Goal: Transaction & Acquisition: Purchase product/service

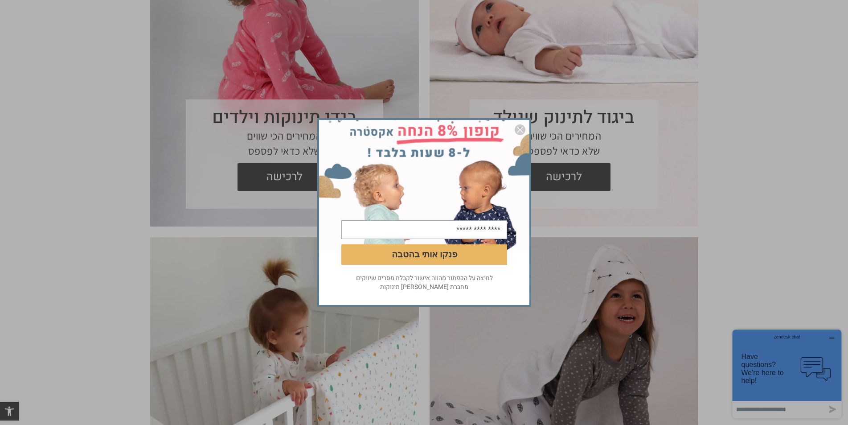
scroll to position [446, 0]
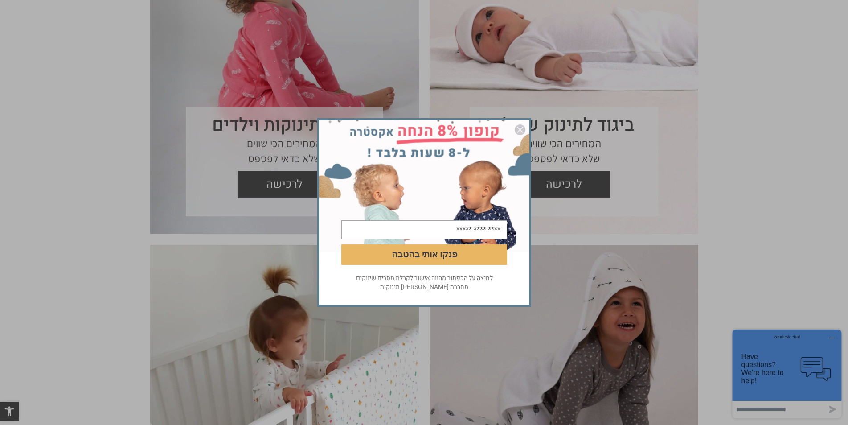
click at [518, 129] on img "סגור" at bounding box center [520, 129] width 11 height 11
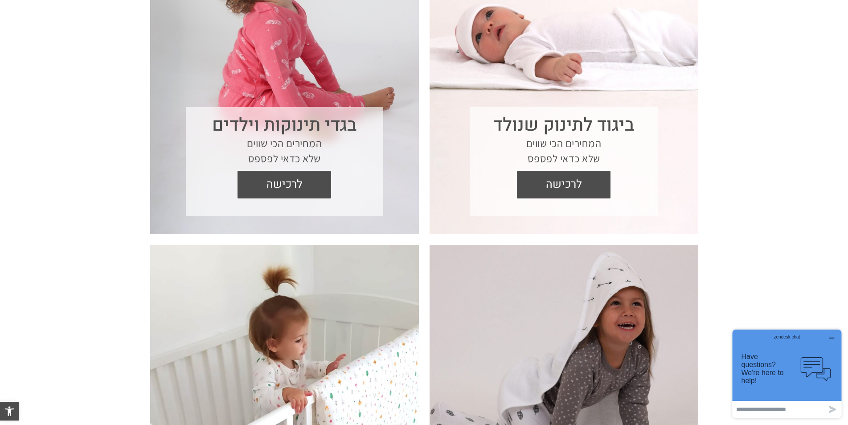
click at [284, 86] on section "בגדי תינוקות וילדים המחירים הכי שווים שלא כדאי לפספס לרכישה" at bounding box center [284, 71] width 269 height 325
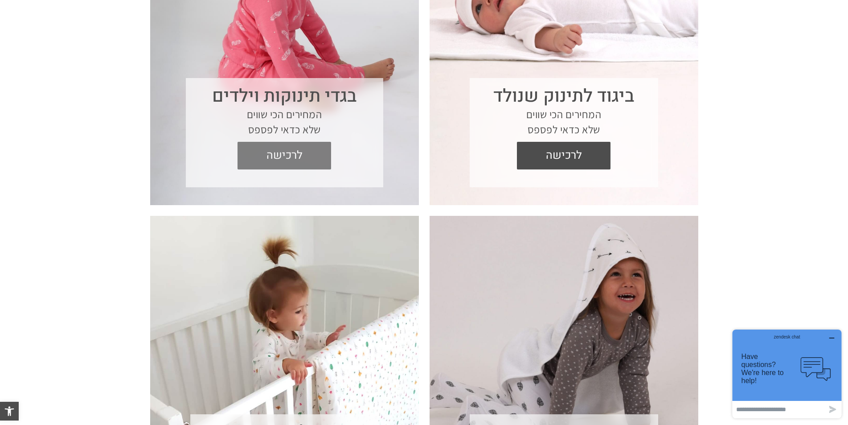
scroll to position [490, 0]
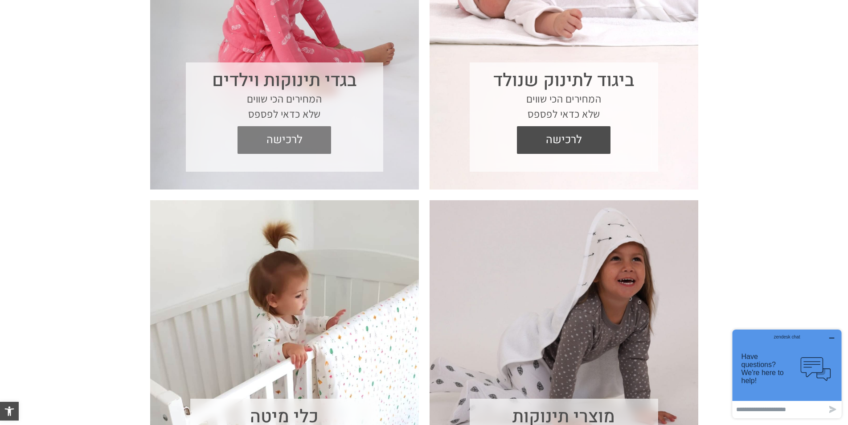
click at [308, 153] on span "לרכישה" at bounding box center [284, 140] width 80 height 28
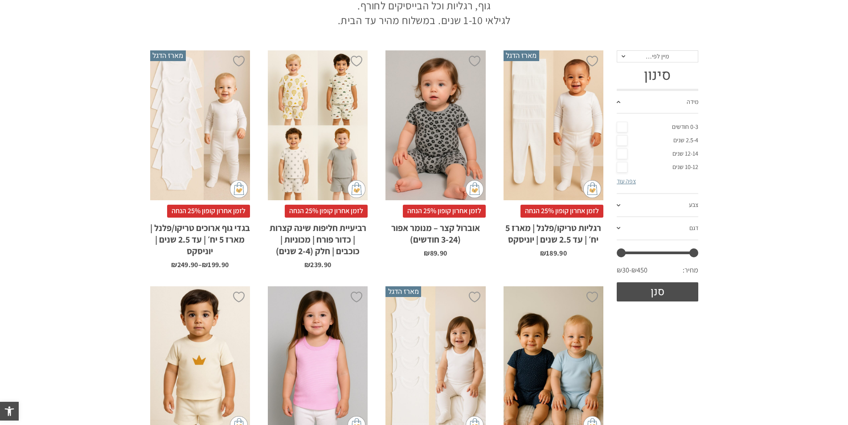
scroll to position [267, 0]
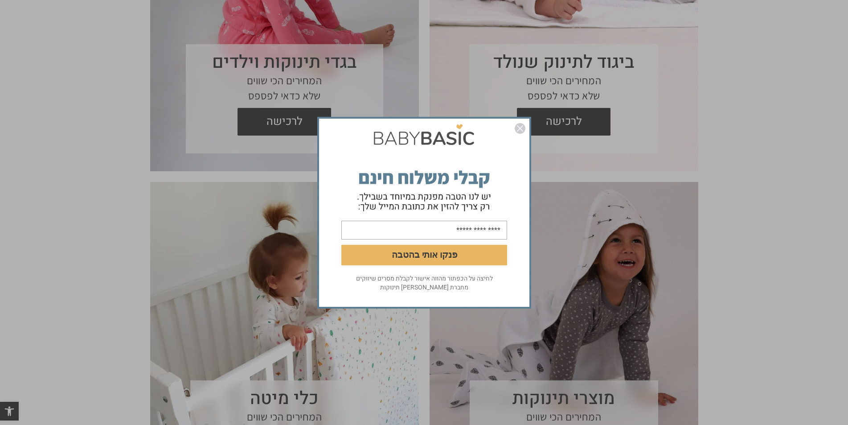
click at [522, 127] on img "סגור" at bounding box center [520, 128] width 11 height 11
